Goal: Task Accomplishment & Management: Manage account settings

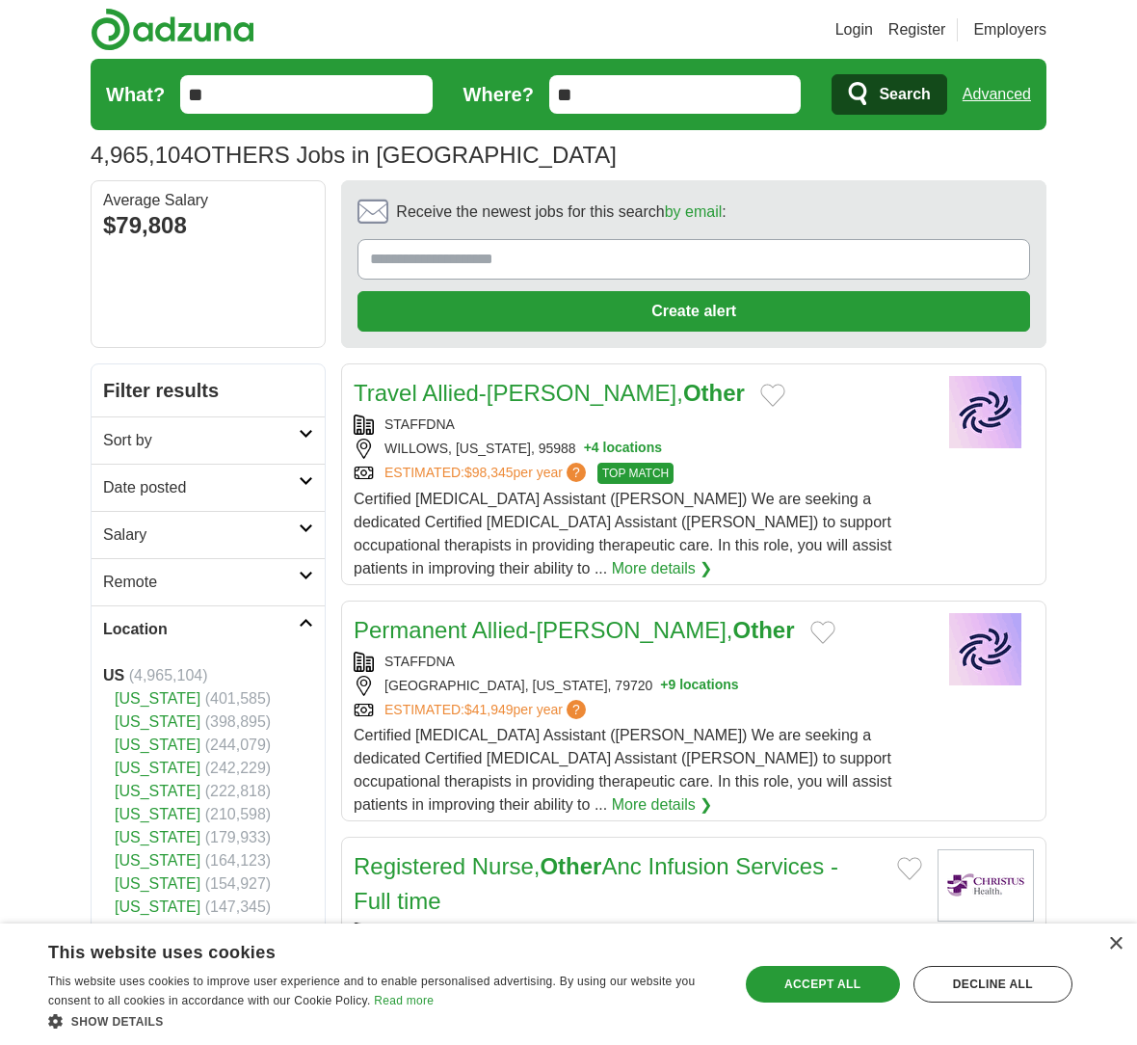
type input "*"
click at [283, 100] on input "What?" at bounding box center [306, 94] width 252 height 39
click at [890, 92] on span "Search" at bounding box center [904, 94] width 51 height 39
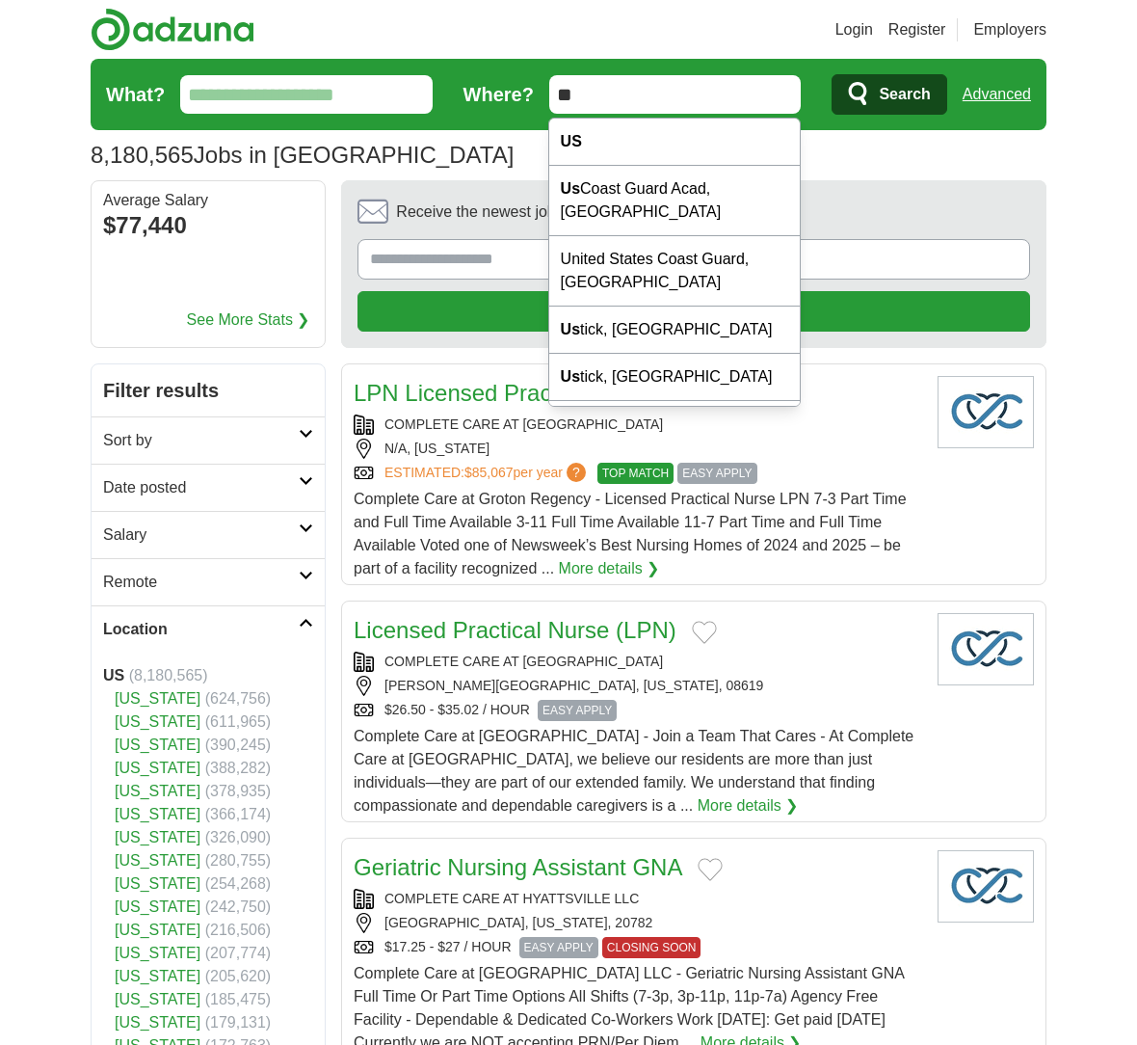
drag, startPoint x: 624, startPoint y: 99, endPoint x: 541, endPoint y: 100, distance: 83.8
click at [541, 100] on form "What? Where? ** Search Advanced" at bounding box center [569, 94] width 956 height 71
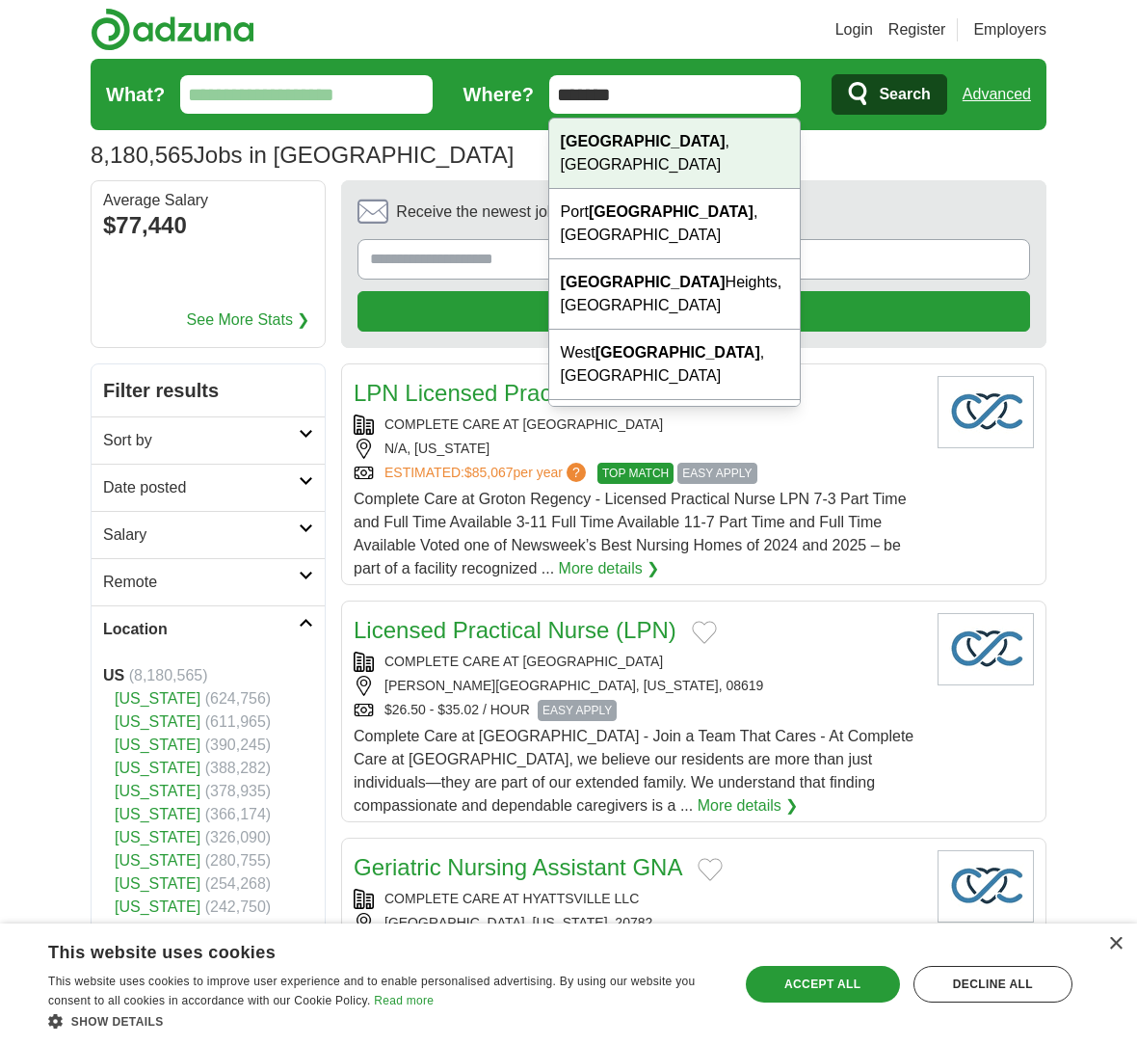
click at [709, 138] on div "Chicago , IL" at bounding box center [674, 154] width 251 height 70
type input "**********"
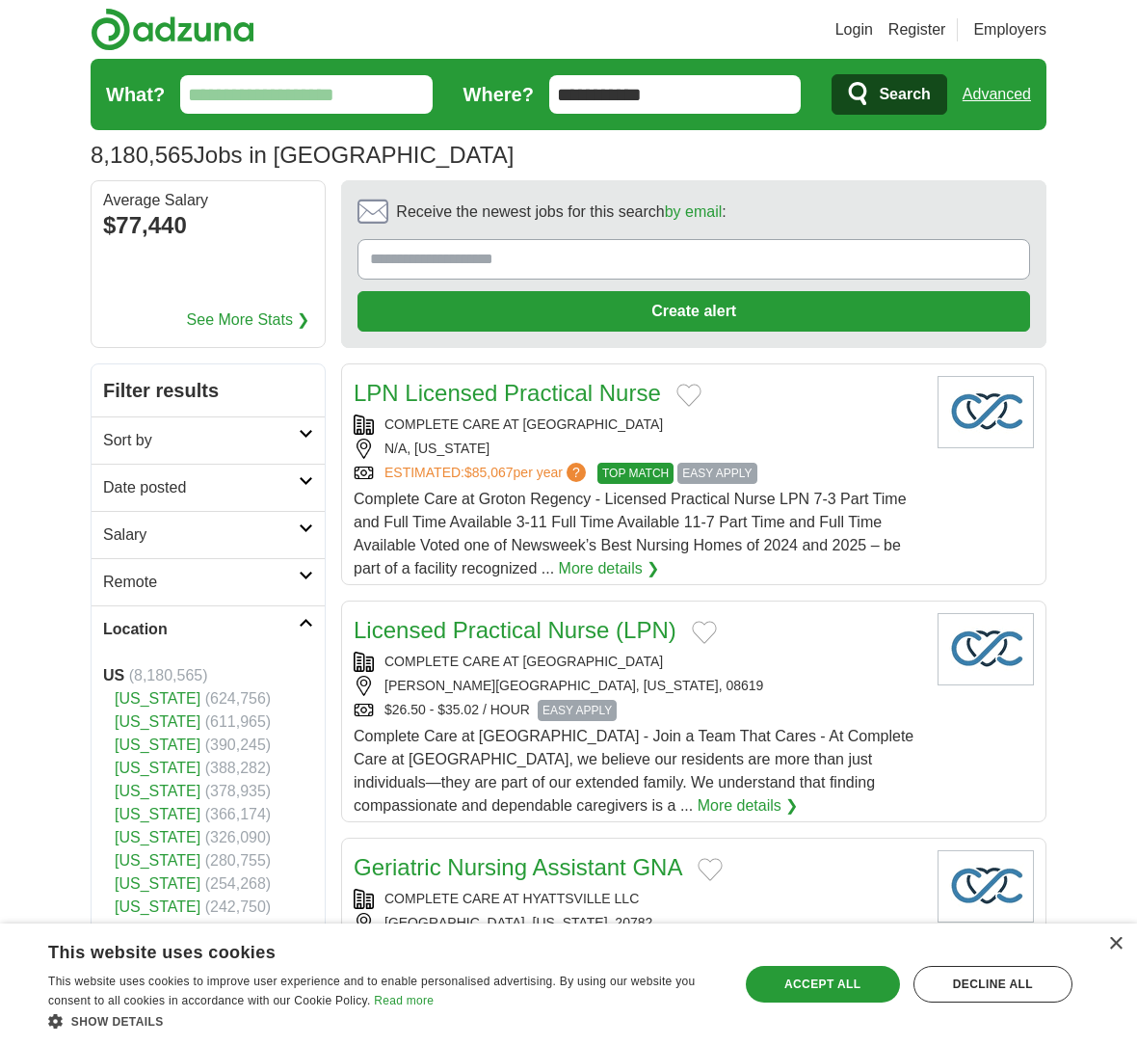
click at [848, 102] on icon "submit" at bounding box center [859, 94] width 23 height 27
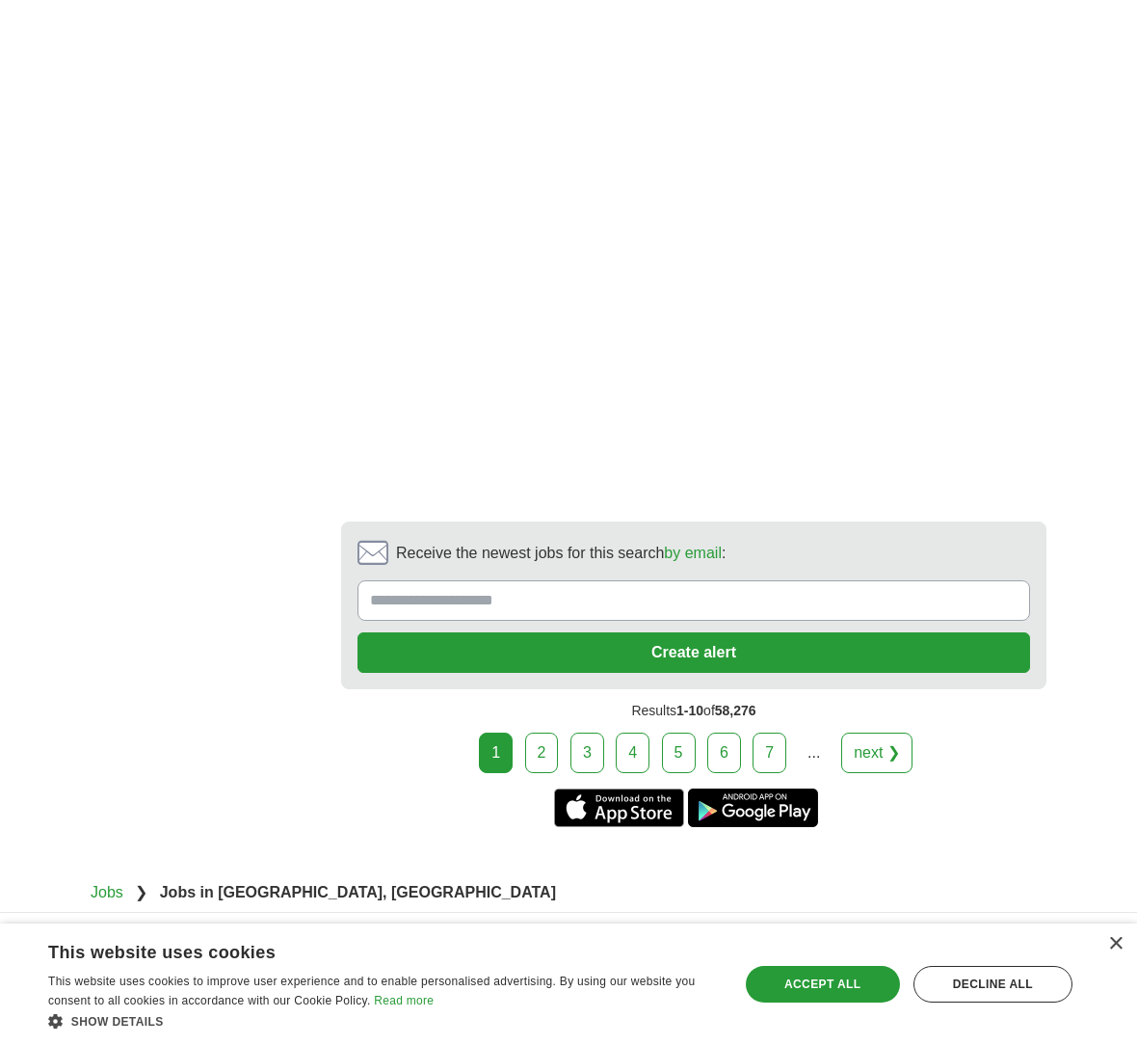
scroll to position [3615, 0]
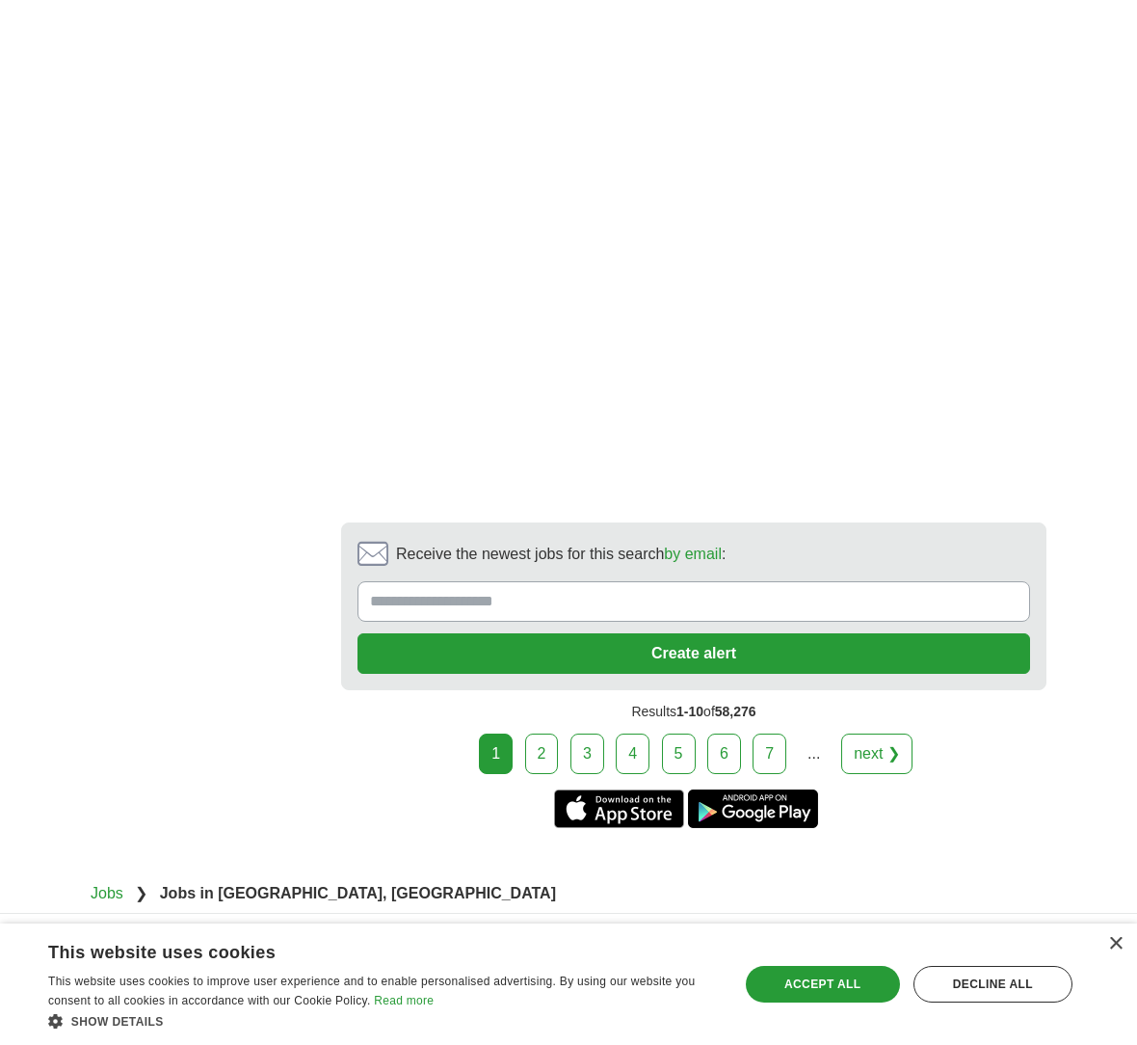
click at [577, 733] on link "3" at bounding box center [588, 753] width 34 height 40
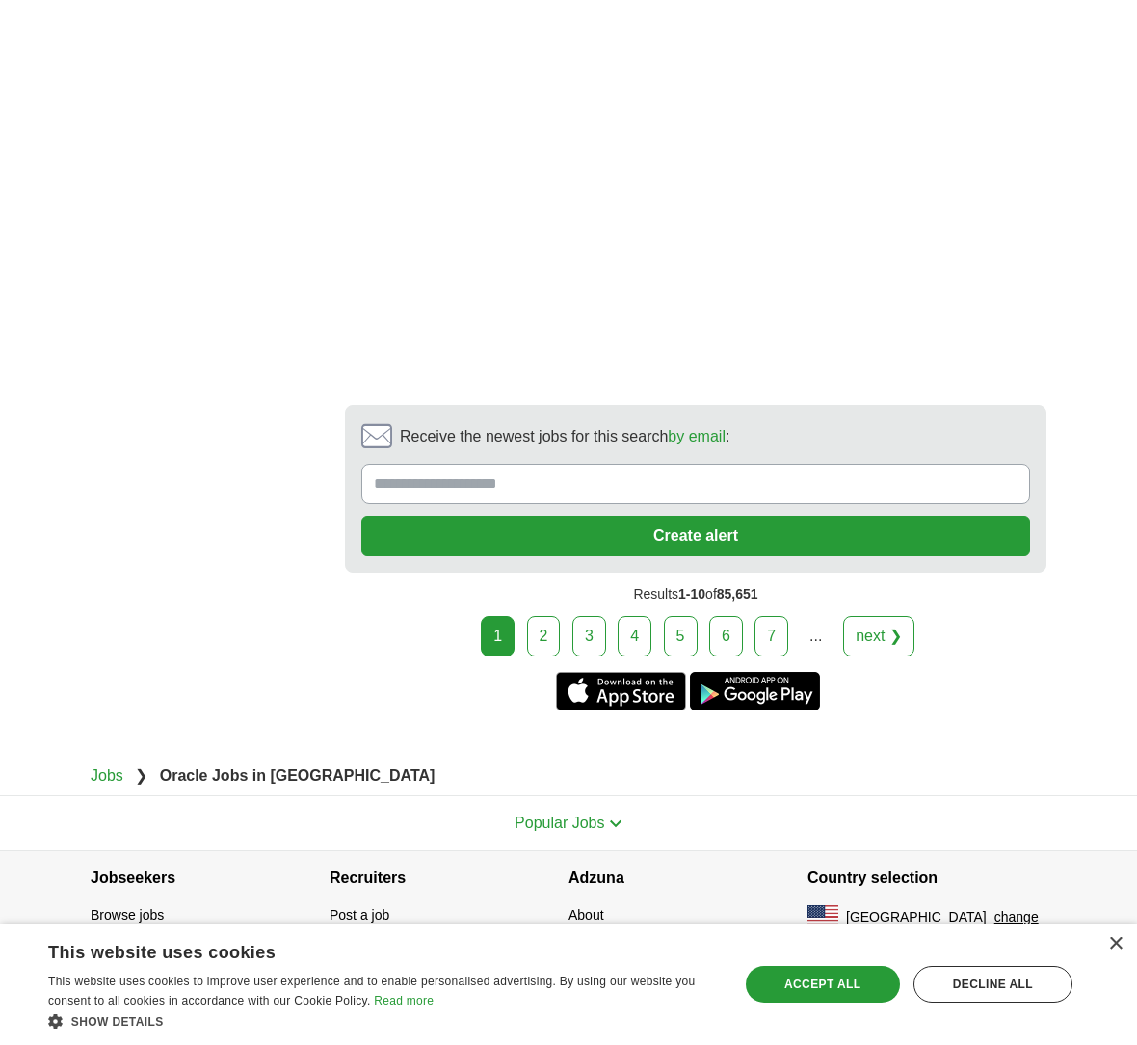
scroll to position [3953, 0]
click at [555, 630] on link "2" at bounding box center [544, 636] width 34 height 40
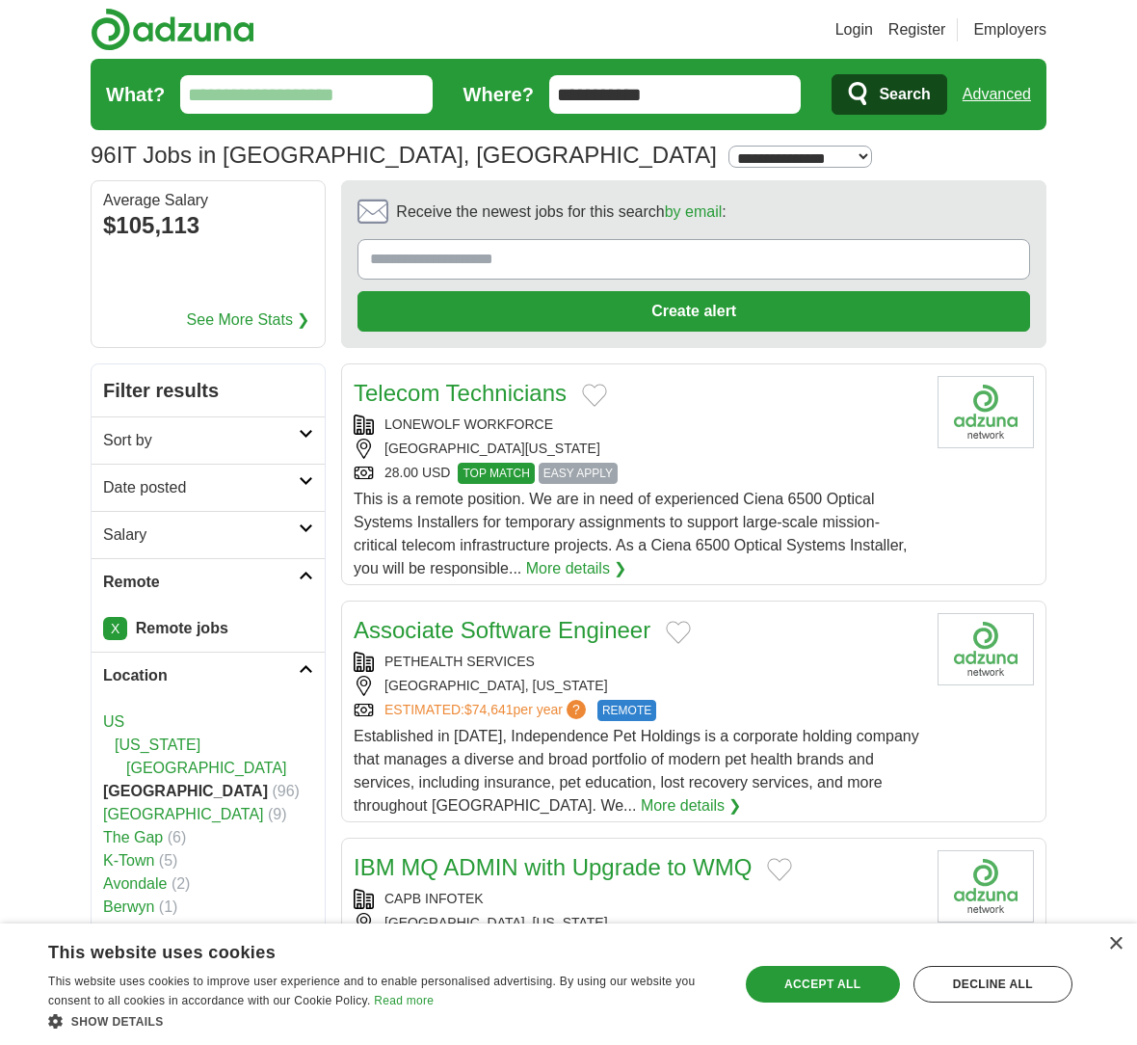
click at [863, 31] on link "Login" at bounding box center [855, 29] width 38 height 23
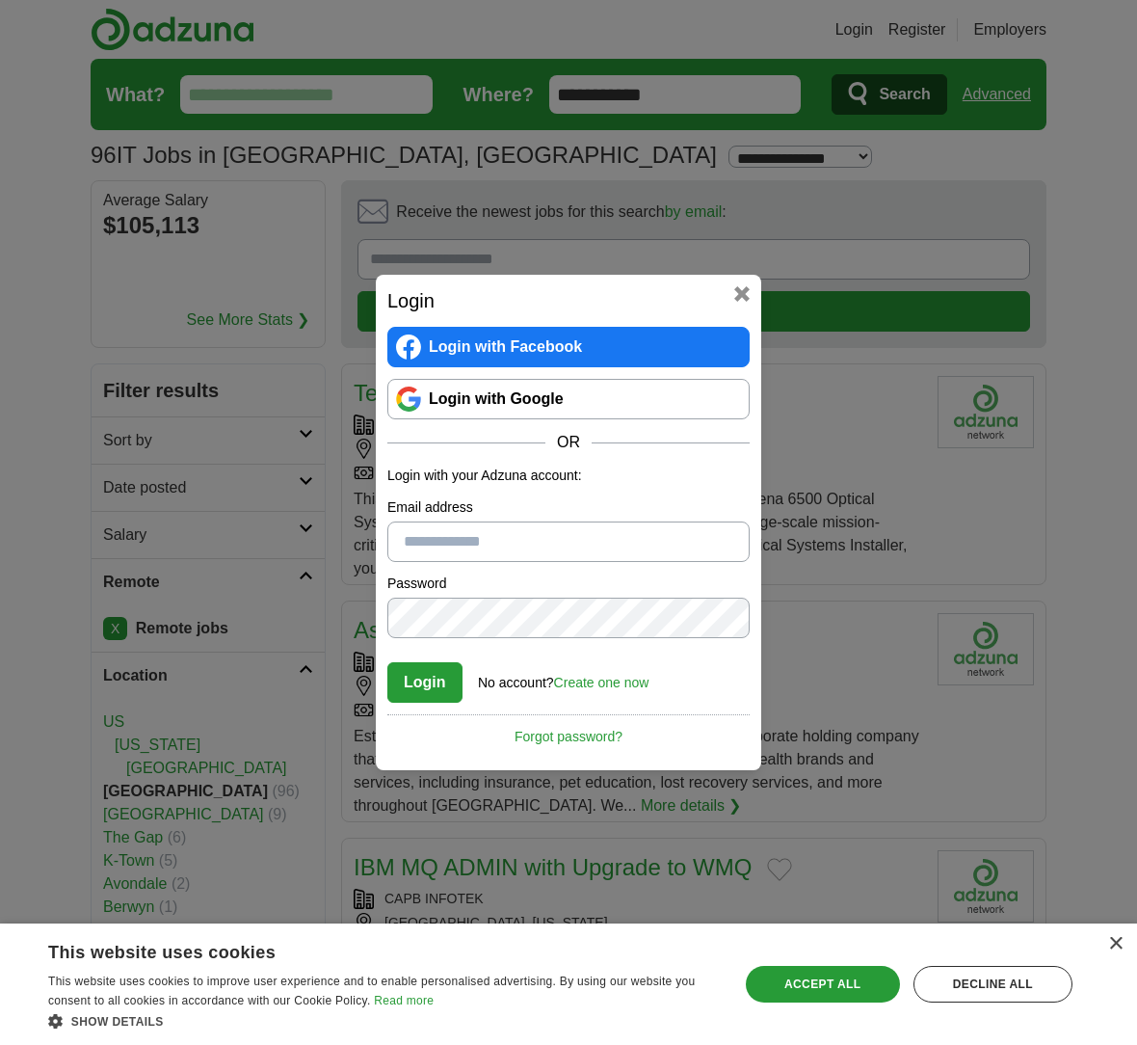
click at [575, 388] on link "Login with Google" at bounding box center [568, 399] width 362 height 40
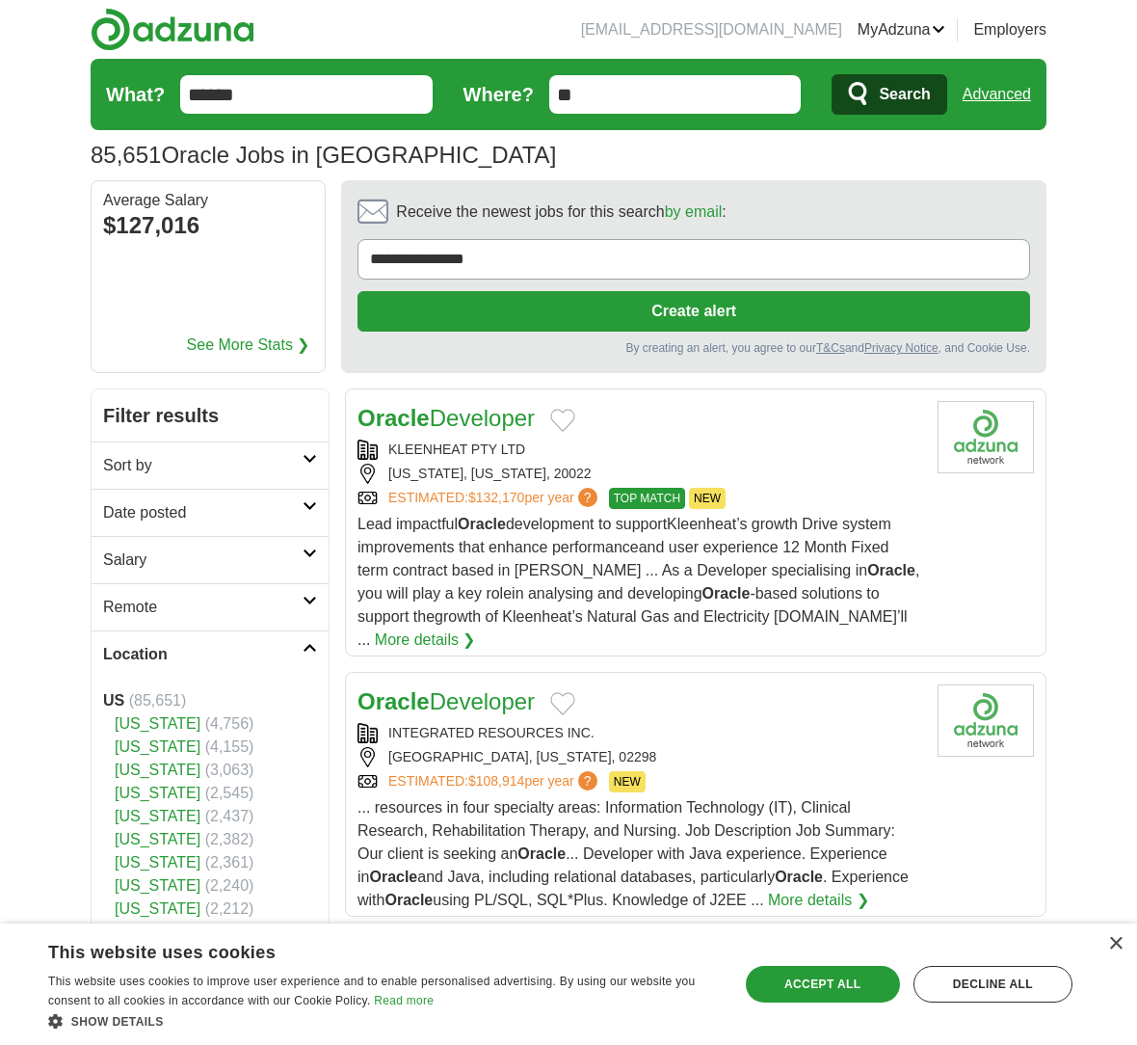
click at [0, 0] on link "Favorites" at bounding box center [0, 0] width 0 height 0
